Goal: Information Seeking & Learning: Learn about a topic

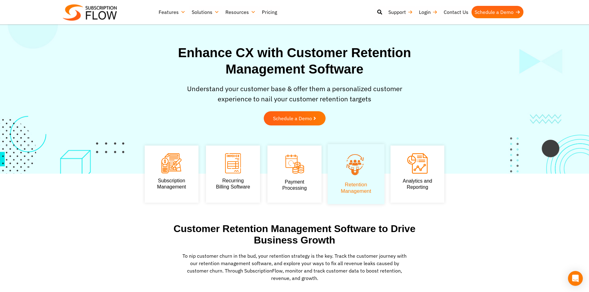
click at [353, 174] on img at bounding box center [355, 164] width 37 height 25
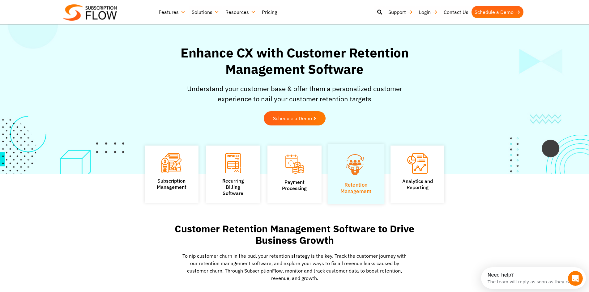
click at [353, 168] on img at bounding box center [355, 164] width 37 height 25
